Goal: Task Accomplishment & Management: Manage account settings

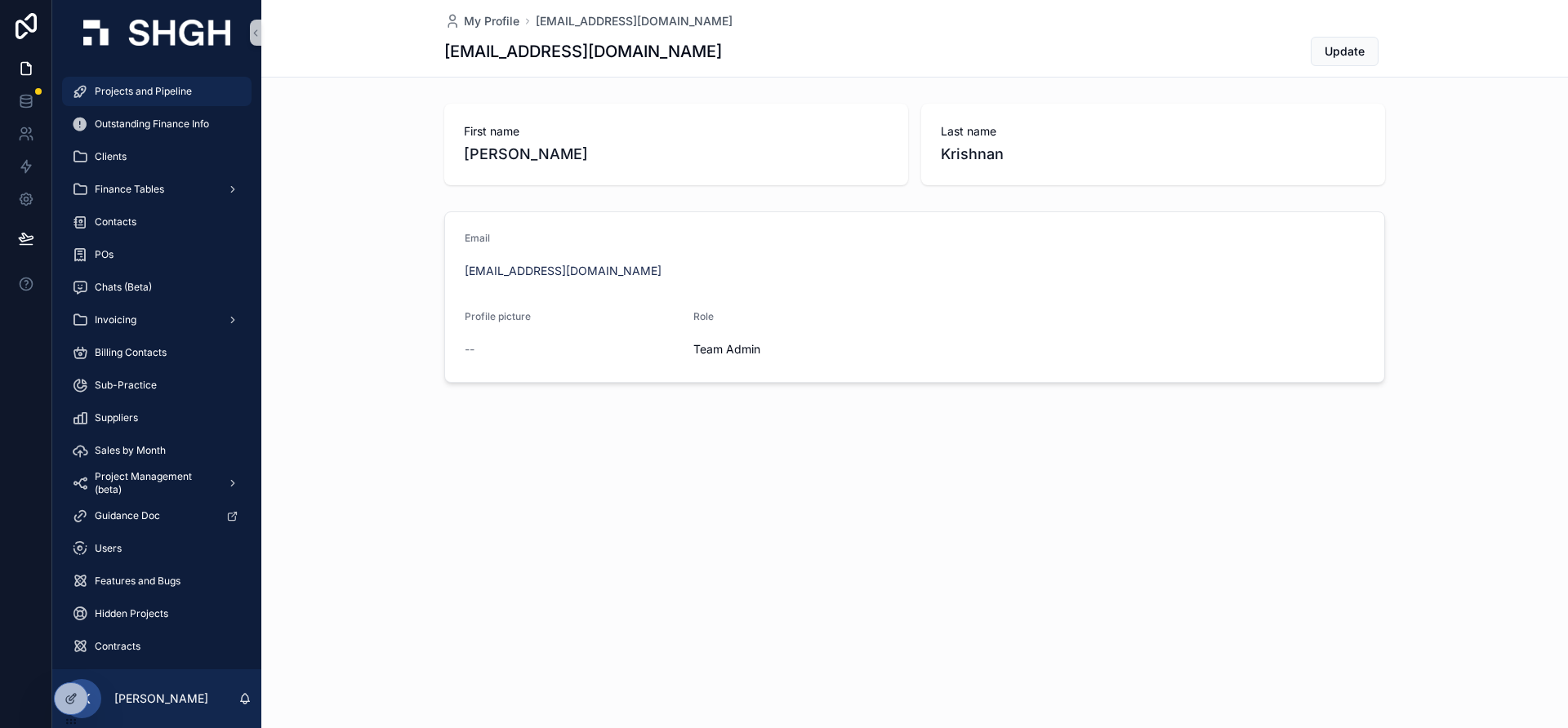
click at [151, 91] on span "Projects and Pipeline" at bounding box center [143, 92] width 98 height 14
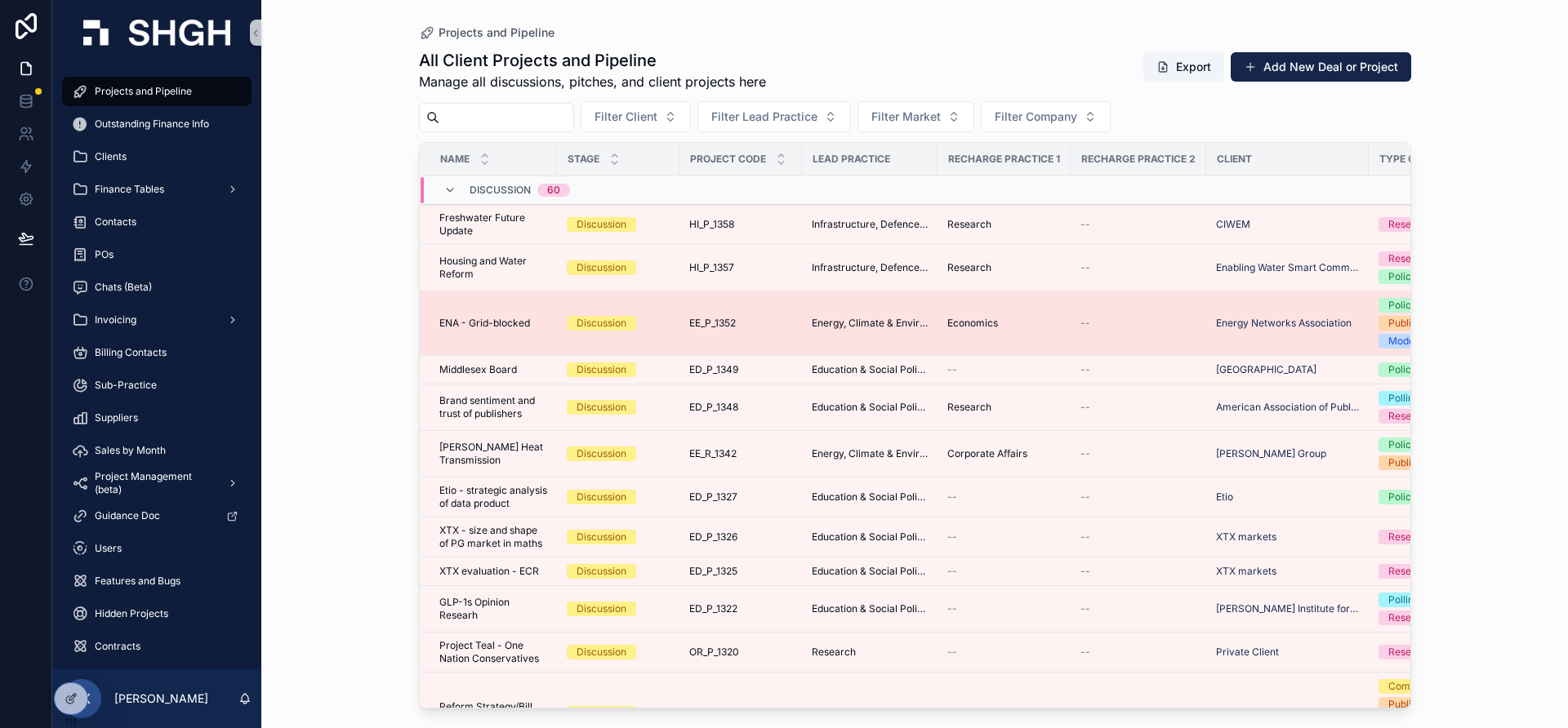
click at [460, 326] on span "ENA - Grid-blocked" at bounding box center [485, 323] width 91 height 14
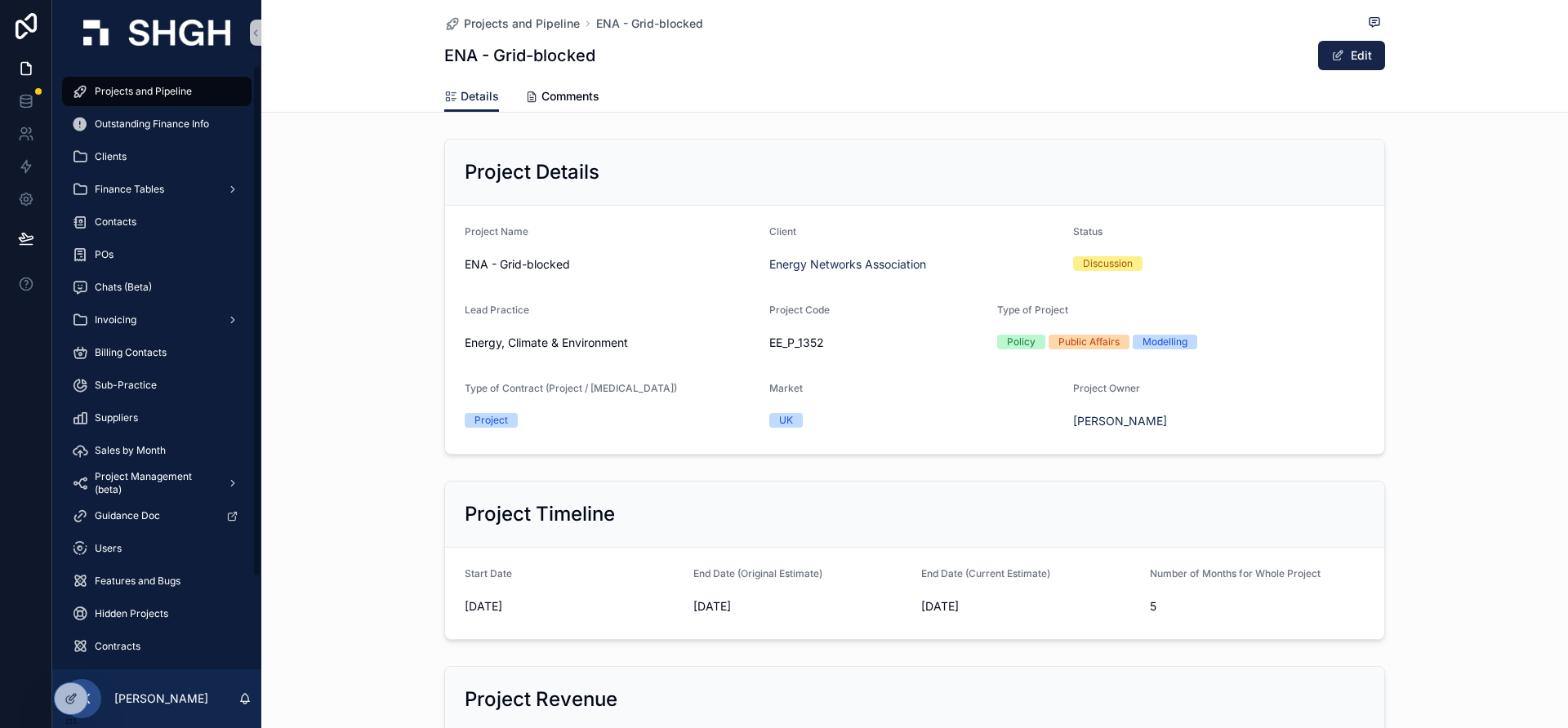
click at [392, 486] on div "Project Timeline Start Date [DATE] End Date (Original Estimate) [DATE] End Date…" at bounding box center [914, 560] width 1306 height 172
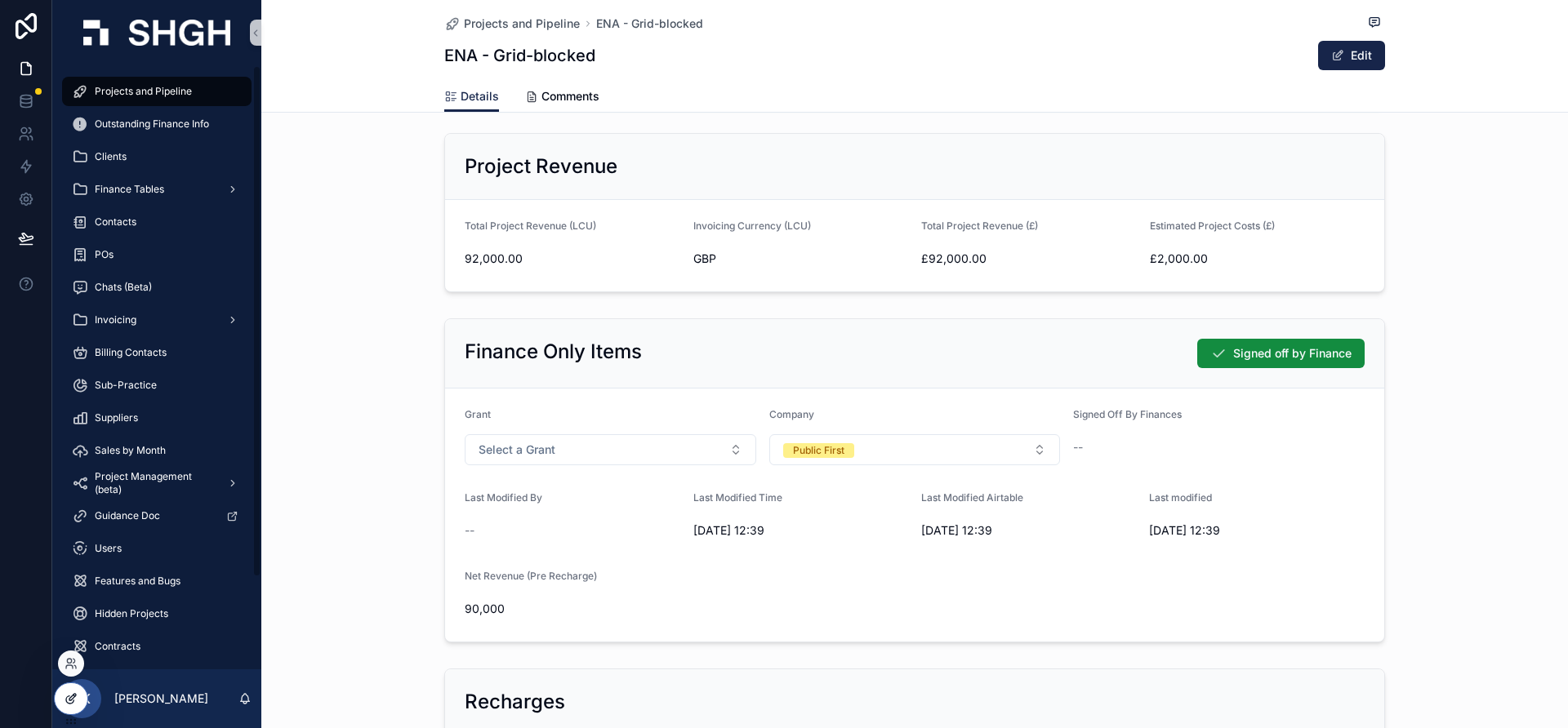
click at [67, 702] on icon at bounding box center [71, 699] width 14 height 14
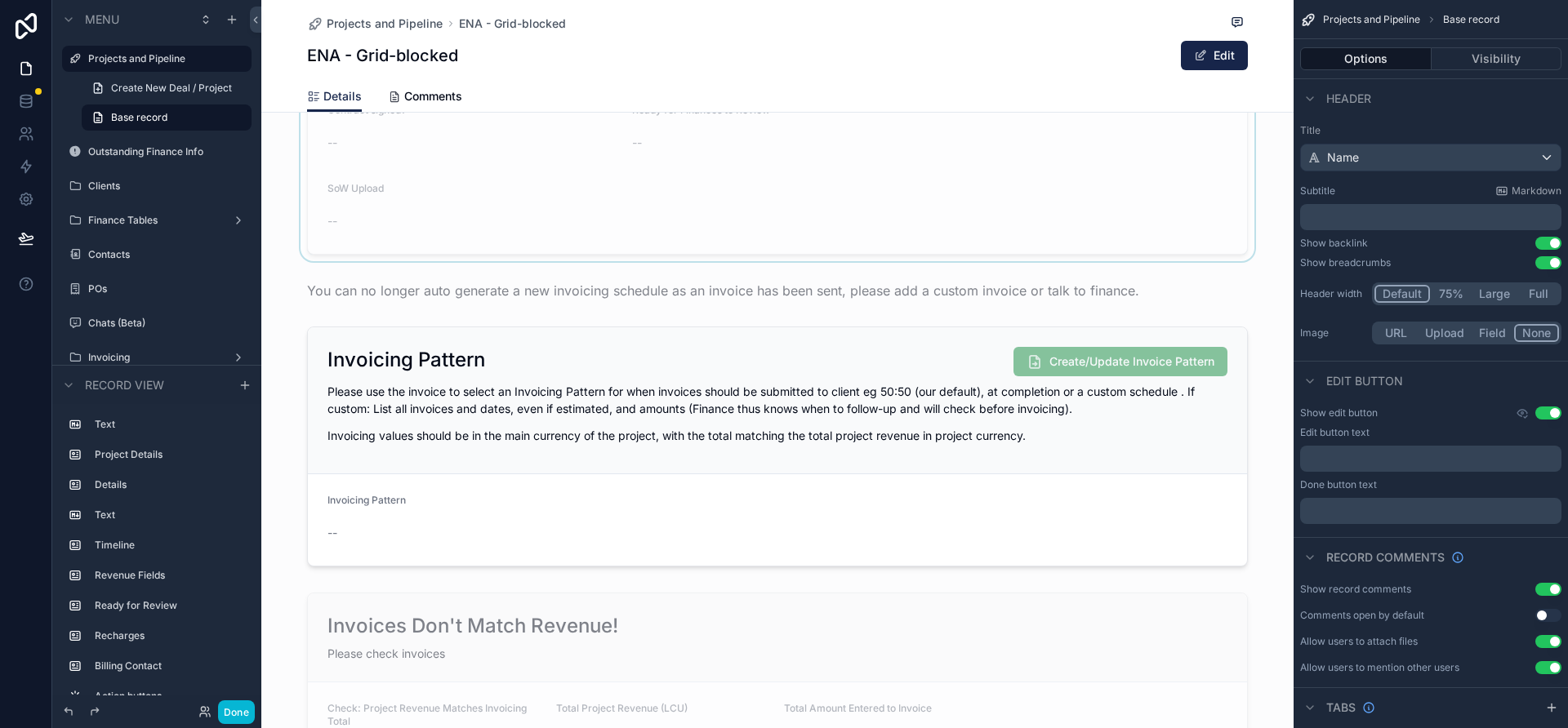
scroll to position [1648, 0]
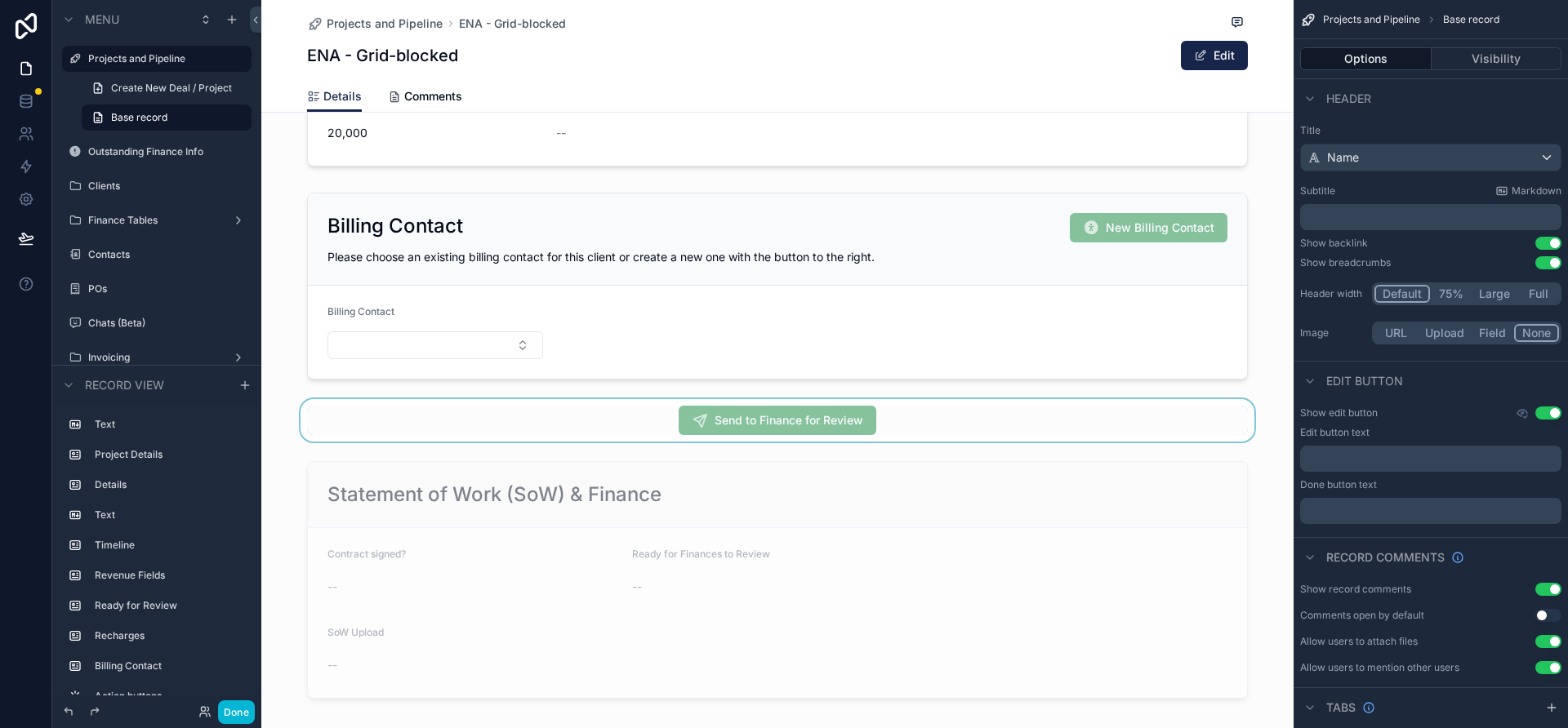
click at [997, 413] on div "scrollable content" at bounding box center [777, 421] width 1032 height 42
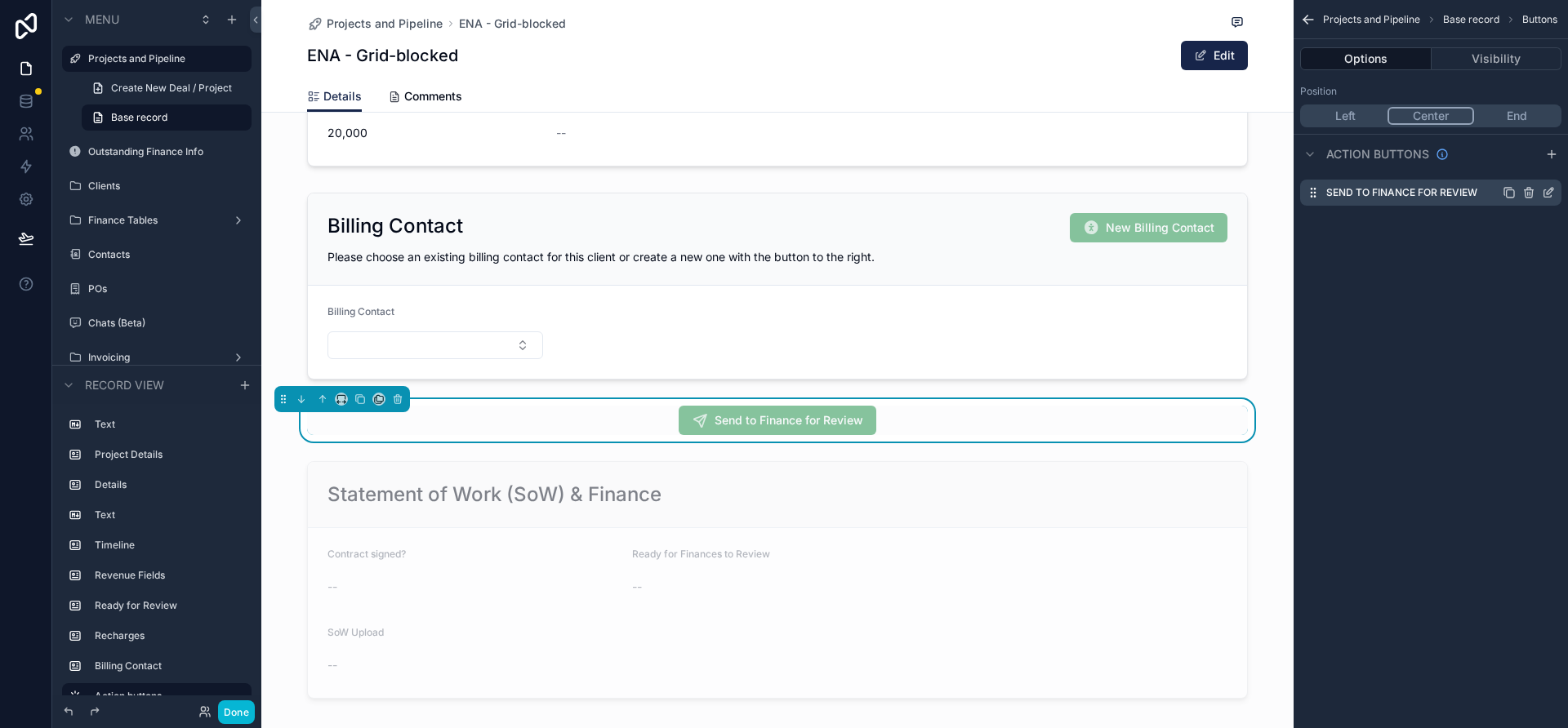
click at [1551, 192] on icon "scrollable content" at bounding box center [1550, 191] width 7 height 7
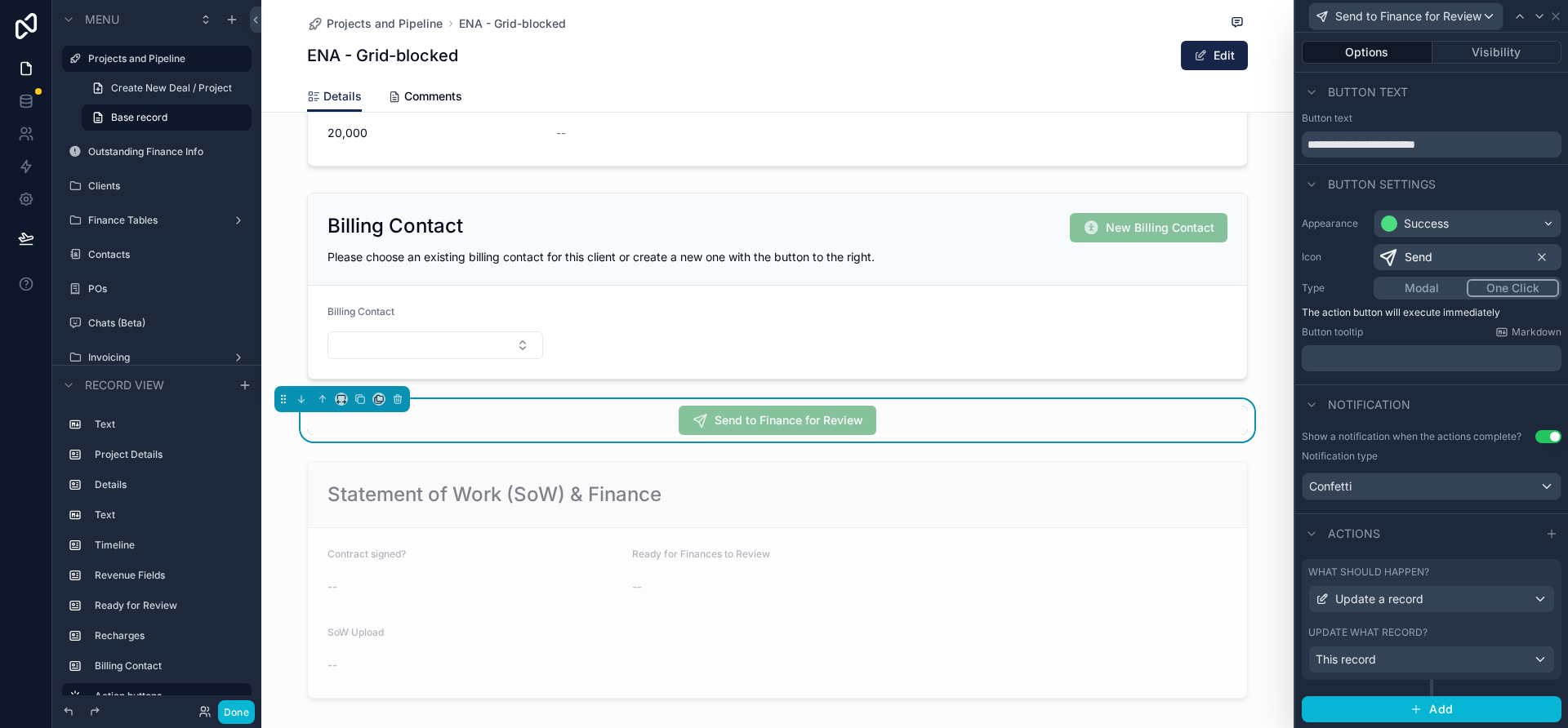
scroll to position [1, 0]
click at [1525, 654] on div "This record" at bounding box center [1432, 658] width 245 height 26
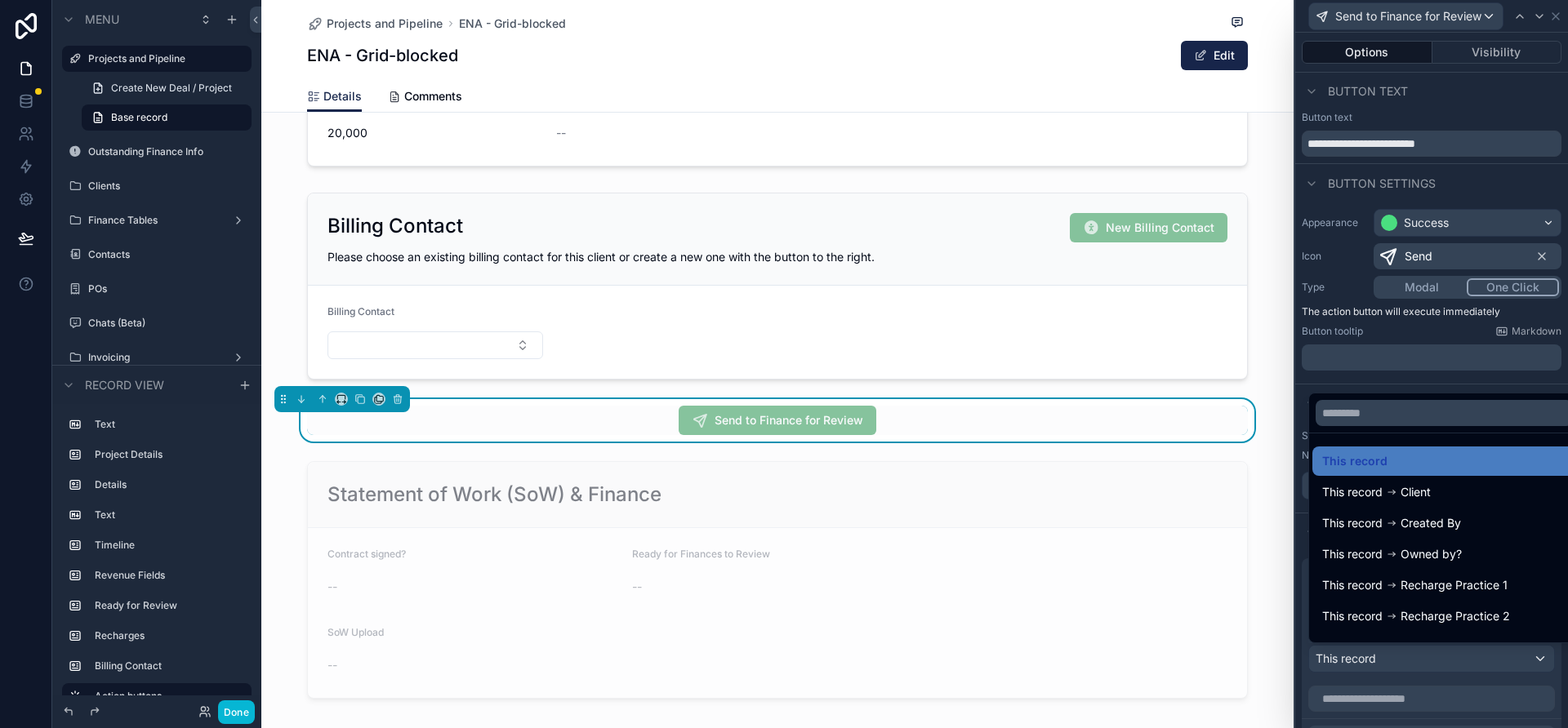
click at [1485, 688] on div at bounding box center [1431, 364] width 272 height 728
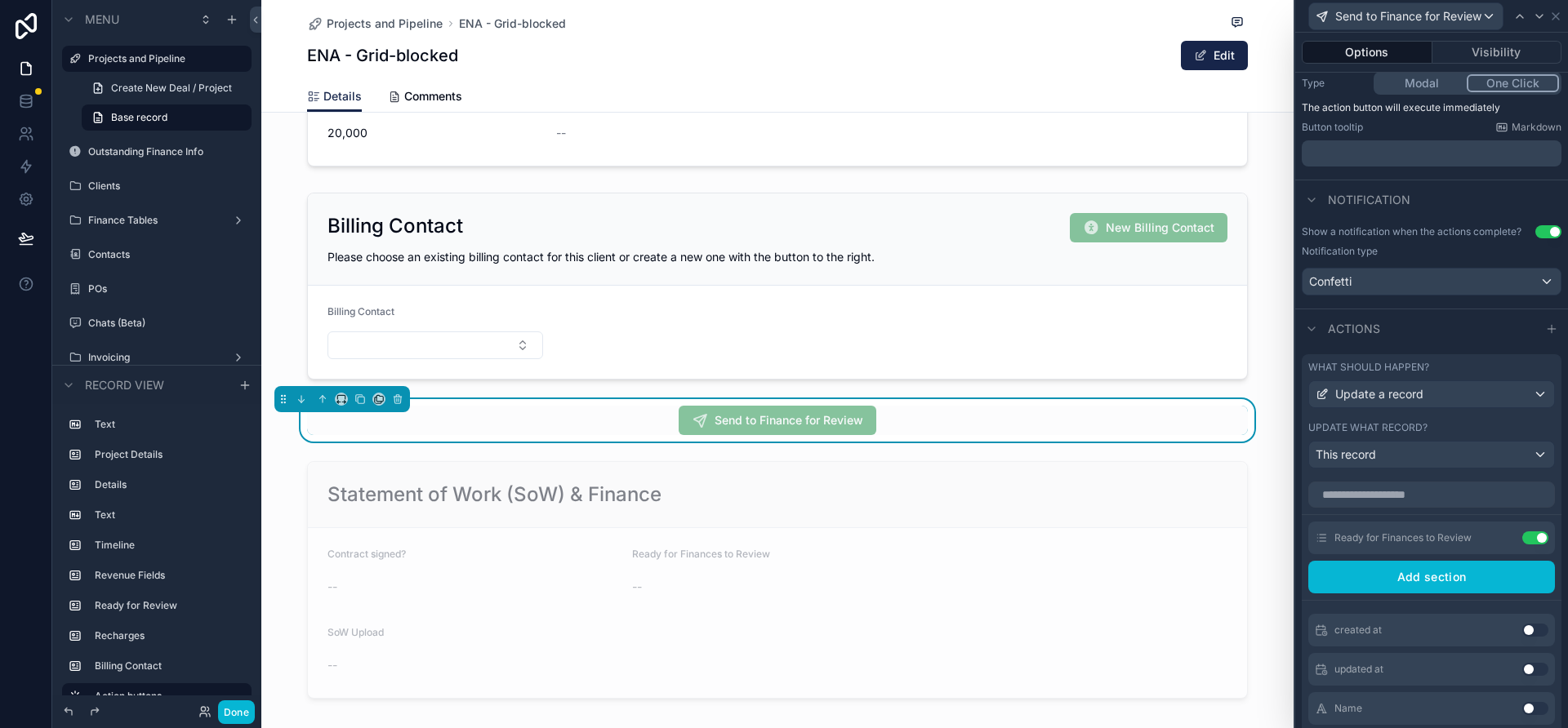
scroll to position [278, 0]
